Goal: Use online tool/utility: Utilize a website feature to perform a specific function

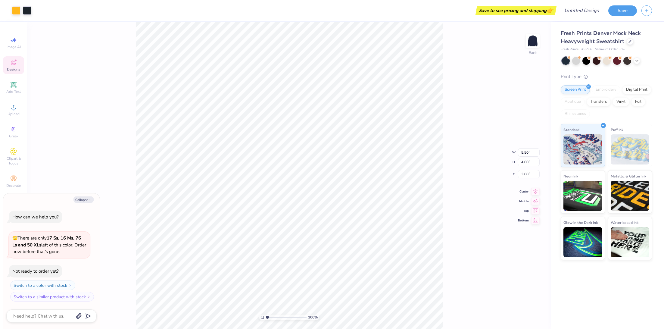
type textarea "x"
type input "9.27"
type input "6.74"
type textarea "x"
type input "2.43"
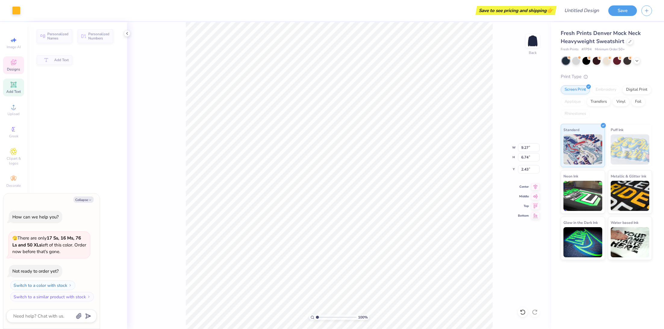
type textarea "x"
type input "7.24"
type input "1.25"
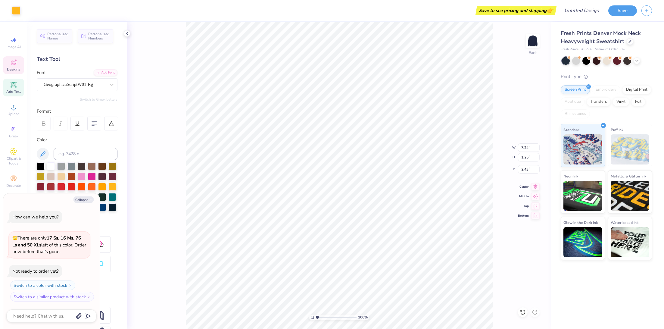
type textarea "x"
type input "2.37"
type textarea "x"
type textarea "Kappa Theta"
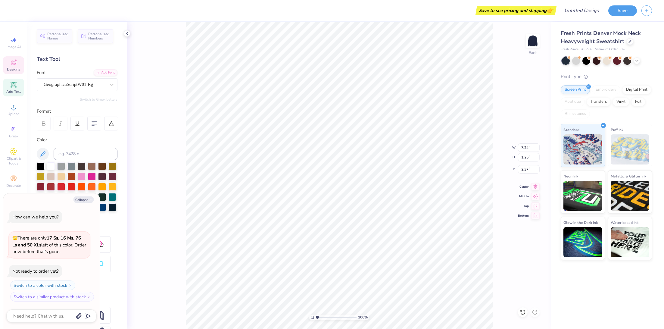
type textarea "x"
type textarea "Kappa Thet"
type textarea "x"
type textarea "Kappa The"
type textarea "x"
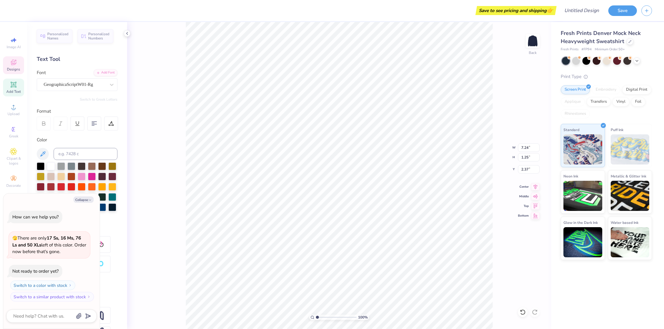
type textarea "Kappa Th"
type textarea "x"
type textarea "Kappa T"
type textarea "x"
type textarea "Kappa"
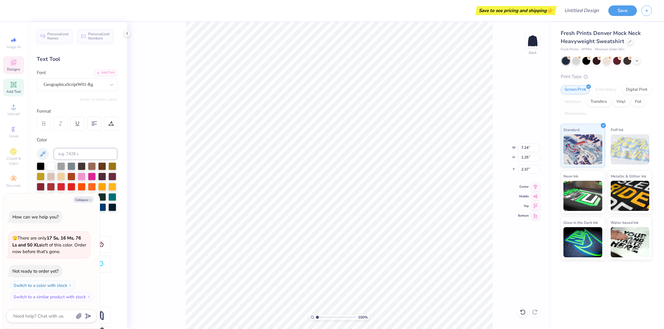
scroll to position [0, 0]
type textarea "x"
type textarea "Kappa"
type textarea "x"
type textarea "Kappa"
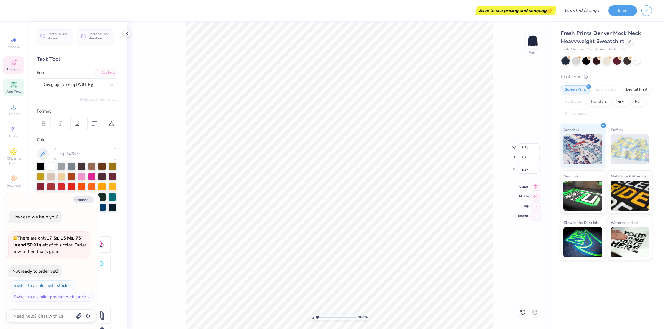
type textarea "x"
type textarea "Kapp"
type textarea "x"
type textarea "Kap"
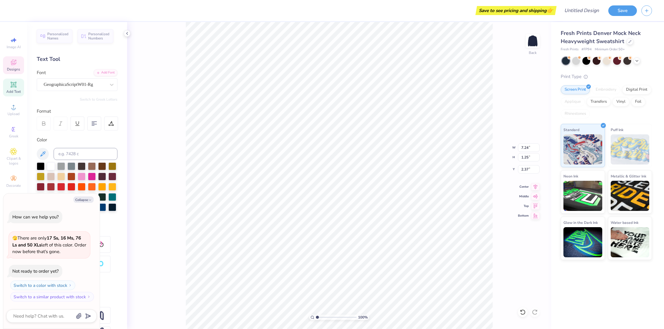
type textarea "x"
type textarea "Ka"
type textarea "x"
type textarea "K"
type textarea "x"
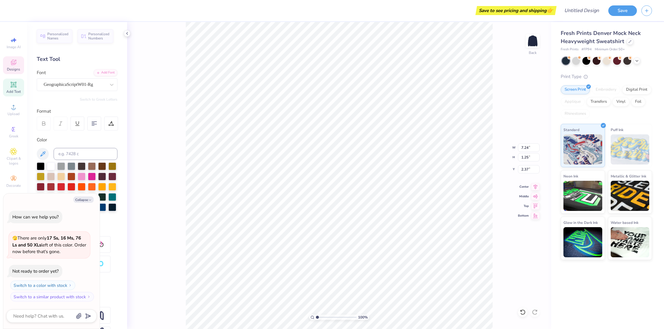
type textarea "x"
type textarea "Si"
type textarea "x"
type textarea "Sigm"
type textarea "x"
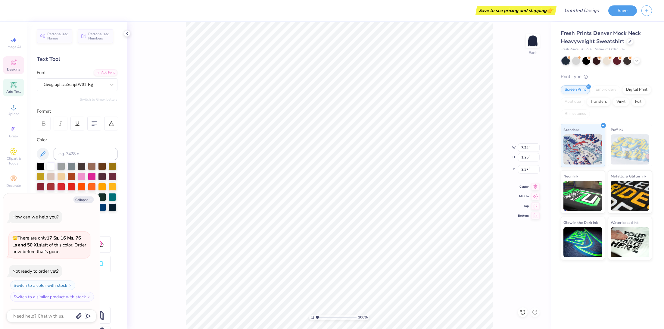
type textarea "Sigma"
type textarea "x"
type textarea "Sigma"
type textarea "x"
type textarea "Sigma d"
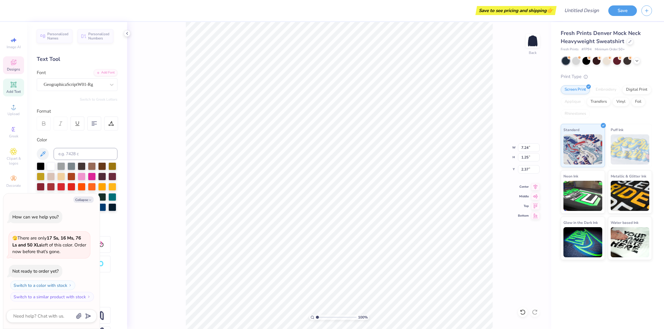
type textarea "x"
type textarea "Sigma de"
type textarea "x"
type textarea "Sigma del"
type textarea "x"
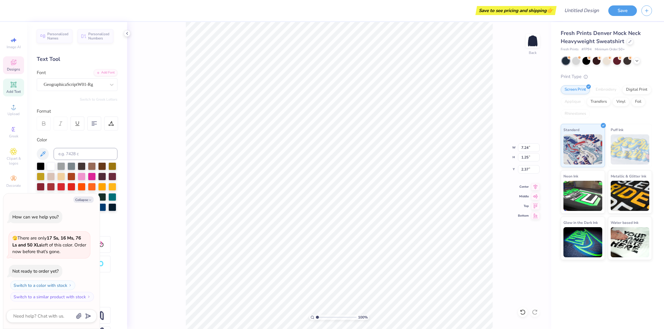
type textarea "Sigma delt"
type textarea "x"
type textarea "Sigma del"
type textarea "x"
type textarea "Sigma de"
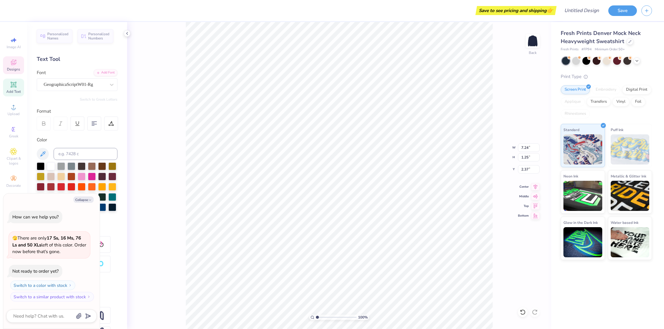
type textarea "x"
type textarea "Sigma d"
type textarea "x"
type textarea "Sigma"
type textarea "x"
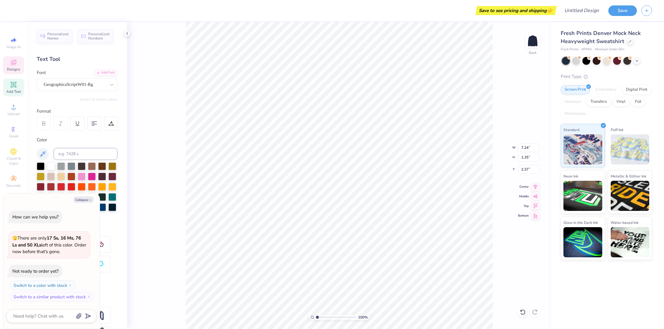
type textarea "Sigma D"
type textarea "x"
type textarea "Sigma De"
type textarea "x"
type textarea "Sigma Delt"
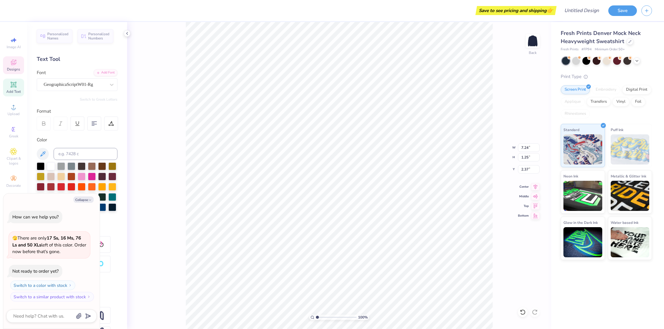
type textarea "x"
type textarea "Sigma Delta"
type textarea "x"
type textarea "Sigma Delta"
type textarea "x"
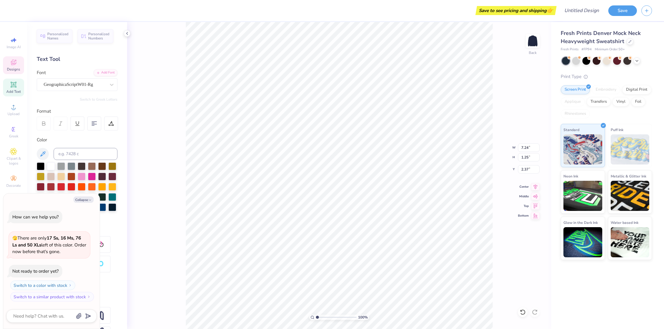
type textarea "Sigma Delta T"
type textarea "x"
type textarea "Sigma Delta Tau"
type textarea "x"
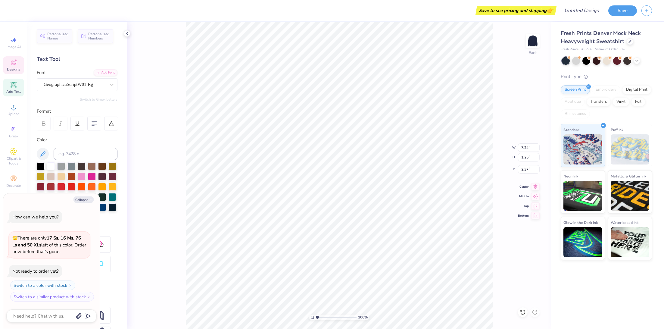
type input "9.27"
type input "2.37"
type input "3.45"
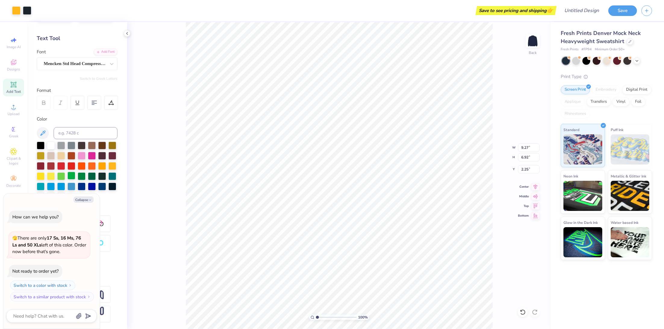
click at [69, 175] on div at bounding box center [71, 176] width 8 height 8
click at [82, 175] on div at bounding box center [82, 176] width 8 height 8
type textarea "x"
type input "2.26"
click at [82, 175] on div at bounding box center [82, 176] width 8 height 8
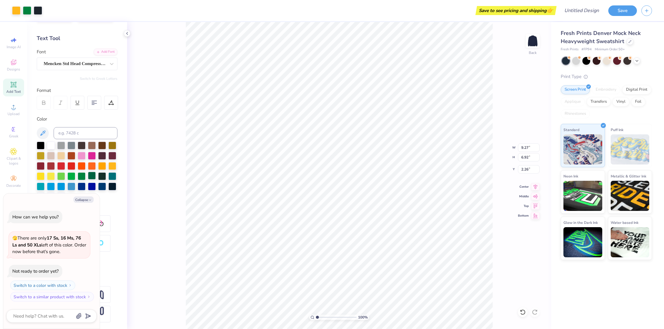
click at [89, 177] on div at bounding box center [92, 176] width 8 height 8
click at [82, 175] on div at bounding box center [82, 176] width 8 height 8
click at [93, 178] on div at bounding box center [92, 176] width 8 height 8
type textarea "x"
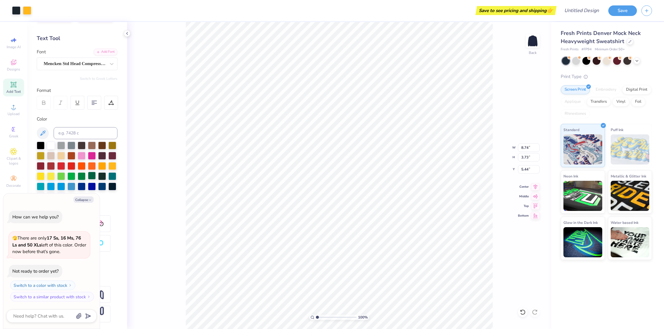
type input "6.41"
type input "1.50"
type input "2.25"
click at [92, 176] on div at bounding box center [92, 176] width 8 height 8
type textarea "x"
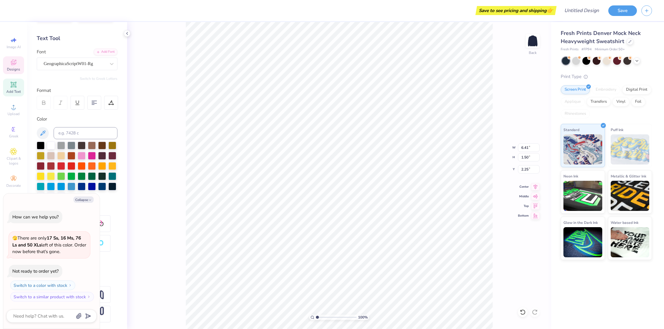
type input "4.51"
type input "3.73"
type input "5.44"
click at [92, 175] on div at bounding box center [92, 176] width 8 height 8
type textarea "x"
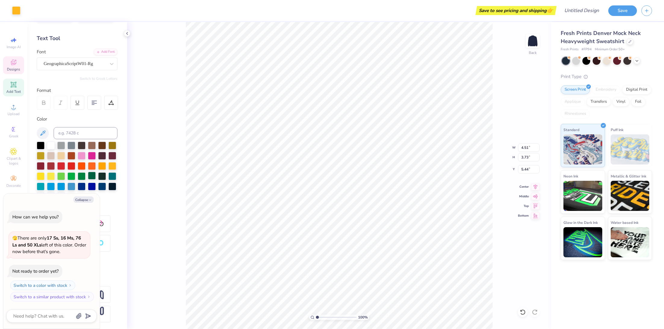
type input "3.28"
type input "3.57"
type input "5.52"
type textarea "x"
type input "4.51"
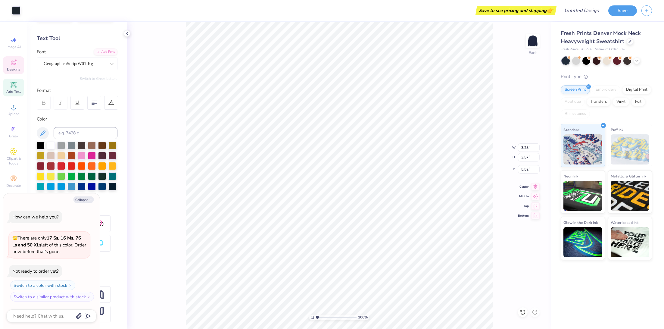
type input "3.73"
type input "5.44"
